Goal: Find specific fact: Find specific fact

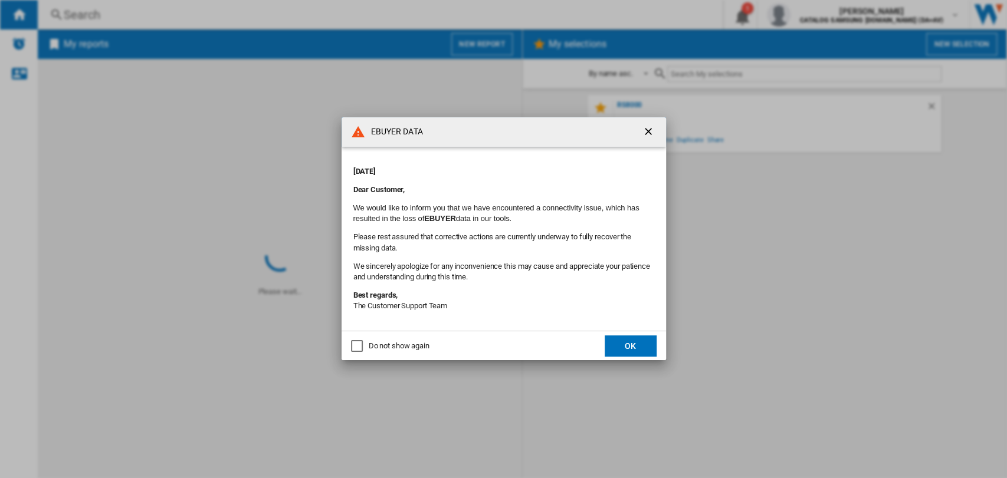
click at [621, 346] on button "OK" at bounding box center [631, 346] width 52 height 21
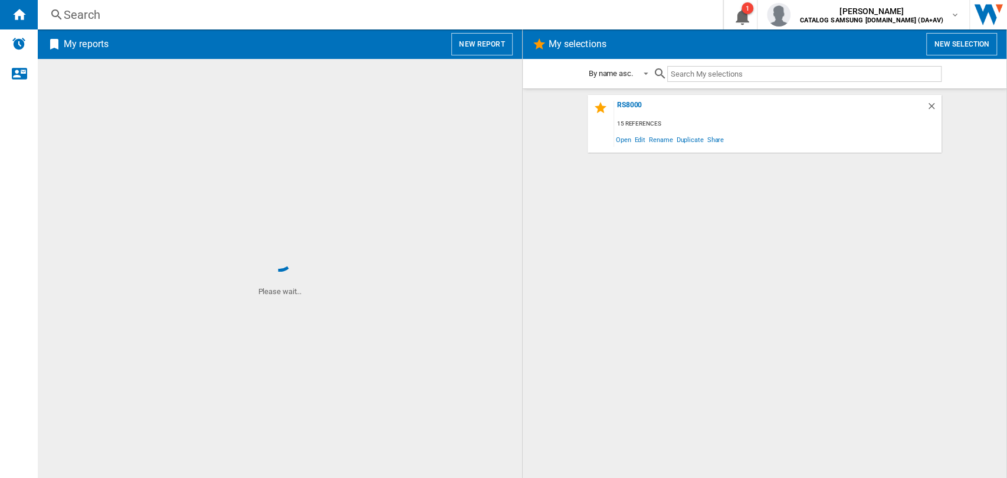
click at [103, 24] on div "Search Search 0 1 [PERSON_NAME] CATALOG SAMSUNG [DOMAIN_NAME] (DA+AV) CATALOG S…" at bounding box center [522, 14] width 969 height 29
click at [99, 14] on div "Search" at bounding box center [378, 14] width 628 height 17
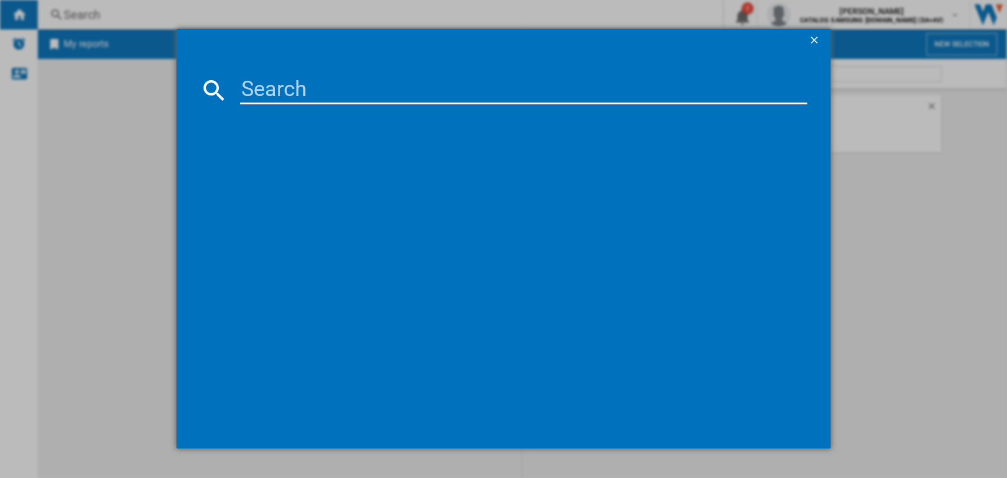
click at [289, 85] on input at bounding box center [523, 90] width 567 height 28
paste input "VS15A6031R4/EU"
type input "VS15A6031R4/EU"
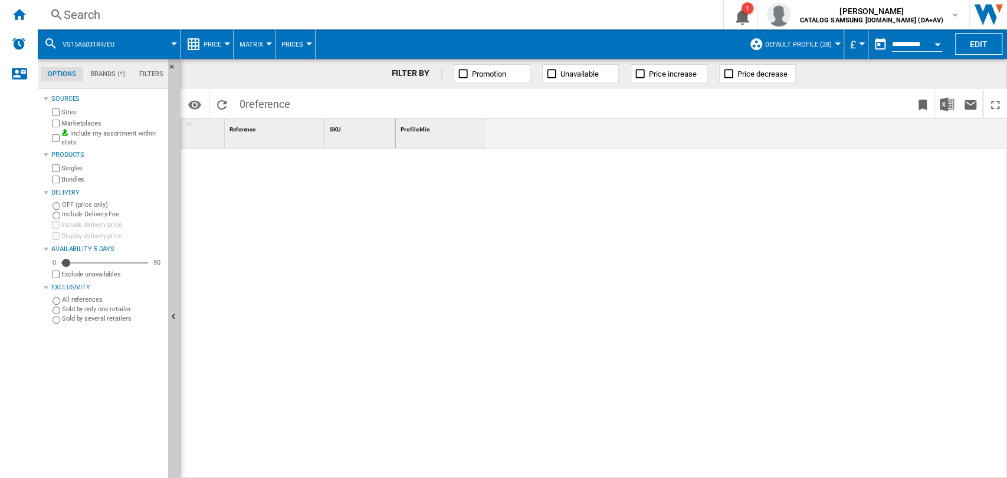
click at [111, 16] on div "Search" at bounding box center [378, 14] width 628 height 17
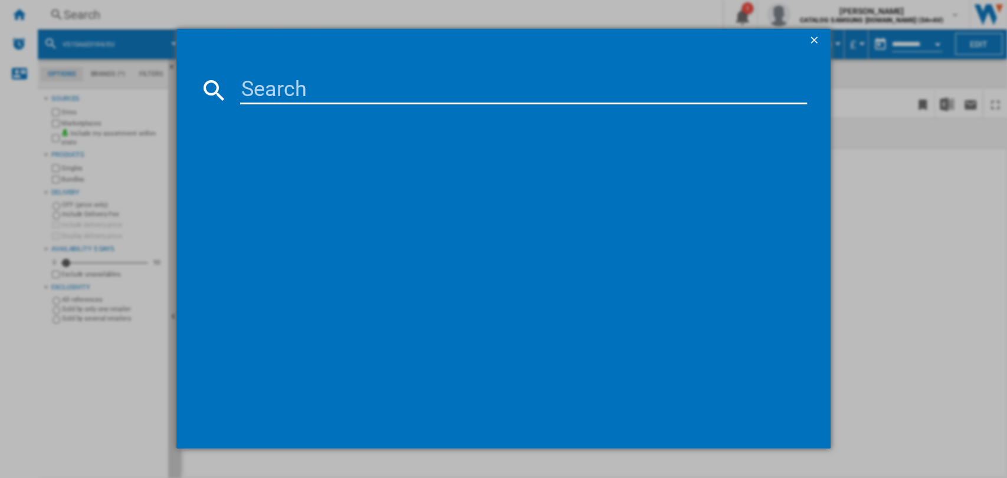
click at [920, 306] on div at bounding box center [503, 239] width 1007 height 478
click at [479, 100] on input at bounding box center [523, 90] width 567 height 28
paste input "VS15A6031R4/EU"
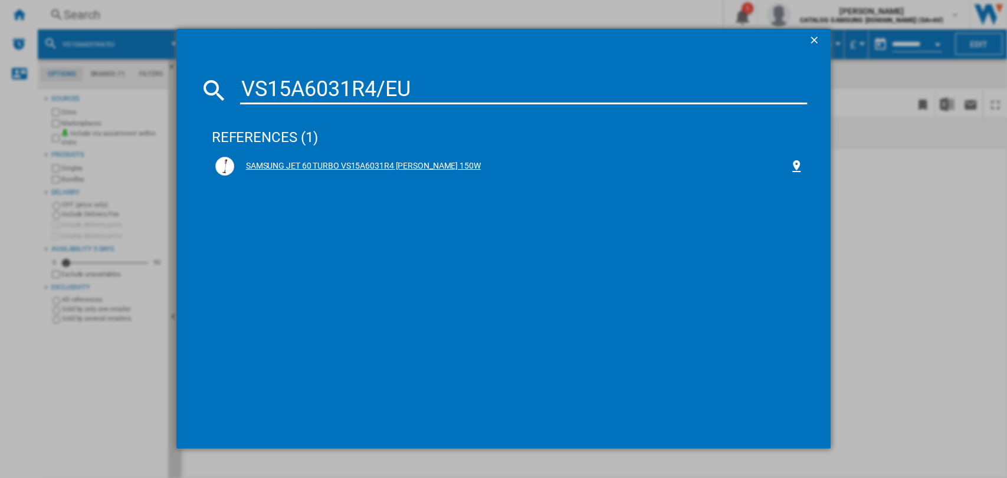
type input "VS15A6031R4/EU"
click at [444, 156] on div "SAMSUNG JET 60 TURBO VS15A6031R4 [PERSON_NAME] 150W" at bounding box center [510, 166] width 596 height 26
click at [439, 163] on div "SAMSUNG JET 60 TURBO VS15A6031R4 [PERSON_NAME] 150W" at bounding box center [512, 166] width 556 height 12
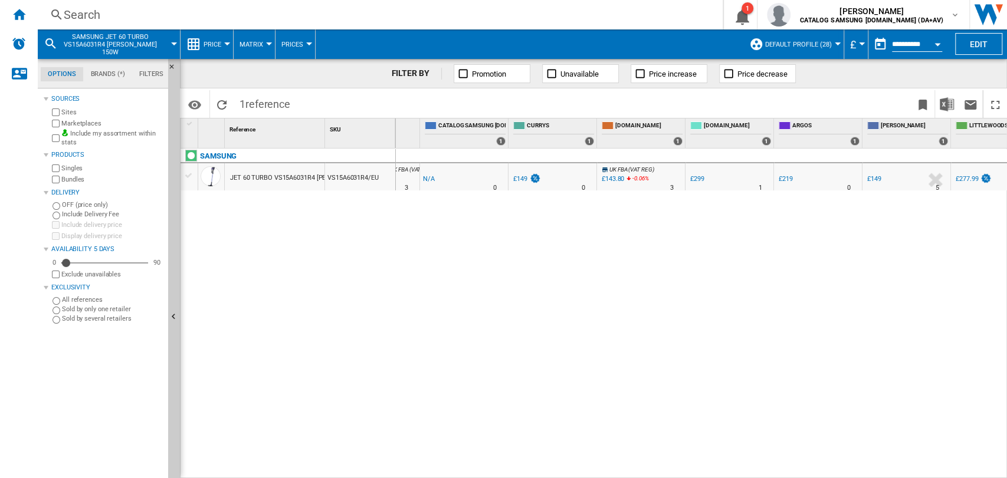
scroll to position [0, 126]
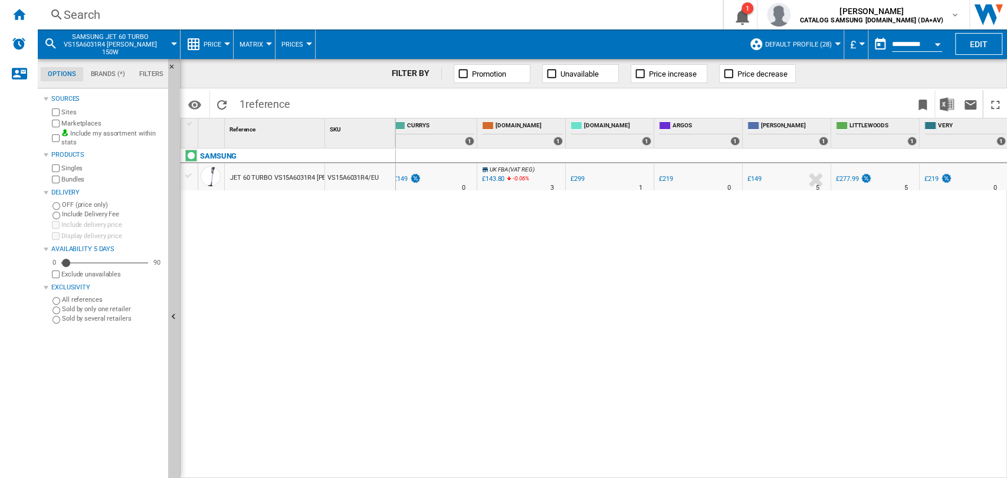
click at [830, 341] on div "[DOMAIN_NAME] : UK FBA (VAT REG) -1.0 % £143.80 -0.06 % N/A 3 [DOMAIN_NAME] : U…" at bounding box center [702, 314] width 612 height 331
